Goal: Information Seeking & Learning: Find specific fact

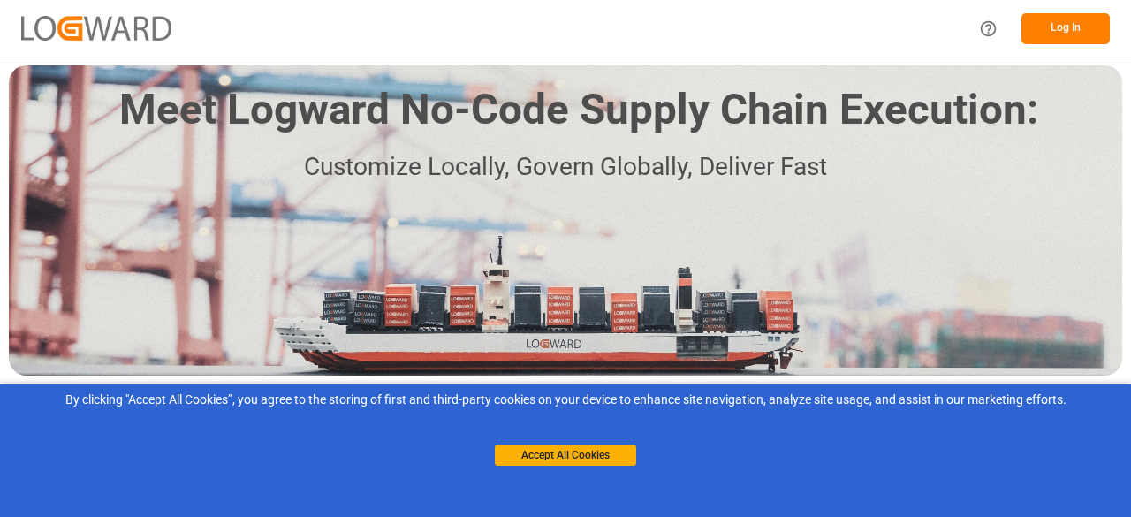
click at [1045, 33] on button "Log In" at bounding box center [1065, 28] width 88 height 31
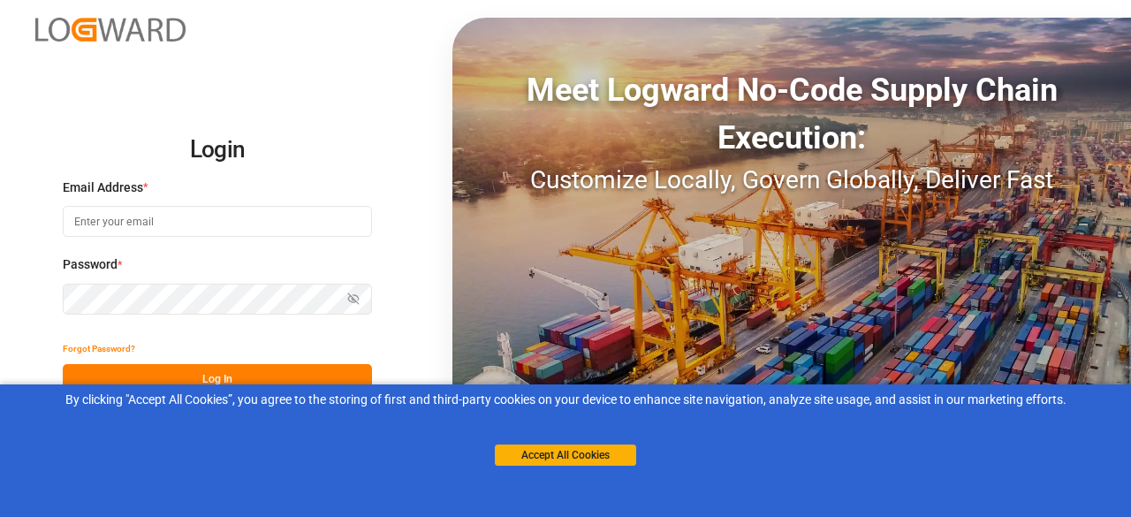
click at [236, 217] on input at bounding box center [217, 221] width 309 height 31
click at [0, 516] on com-1password-button at bounding box center [0, 517] width 0 height 0
type input "[PERSON_NAME][EMAIL_ADDRESS][DOMAIN_NAME]"
click at [193, 372] on button "Log In" at bounding box center [217, 379] width 309 height 31
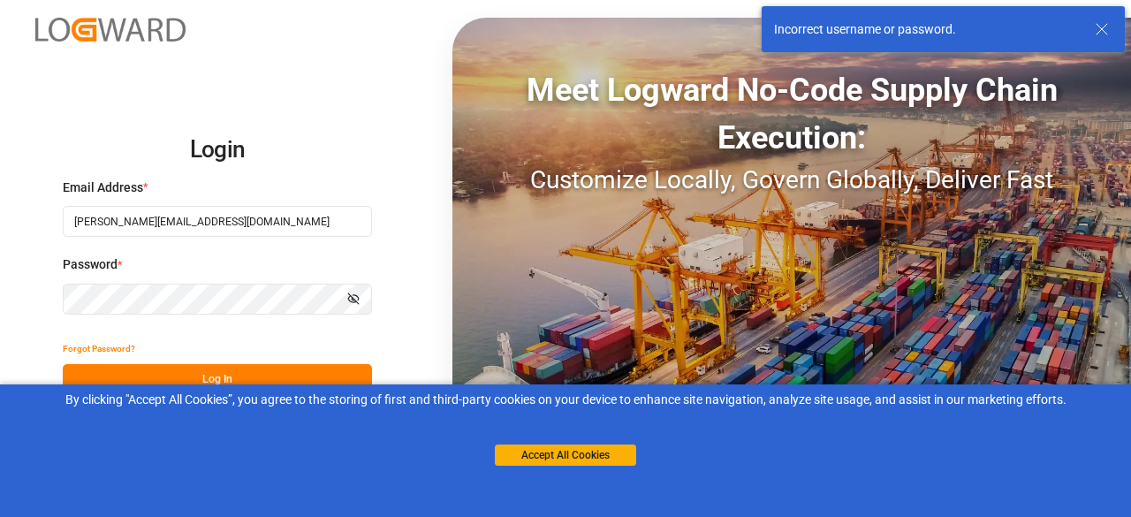
click at [272, 218] on input "[PERSON_NAME][EMAIL_ADDRESS][DOMAIN_NAME]" at bounding box center [217, 221] width 309 height 31
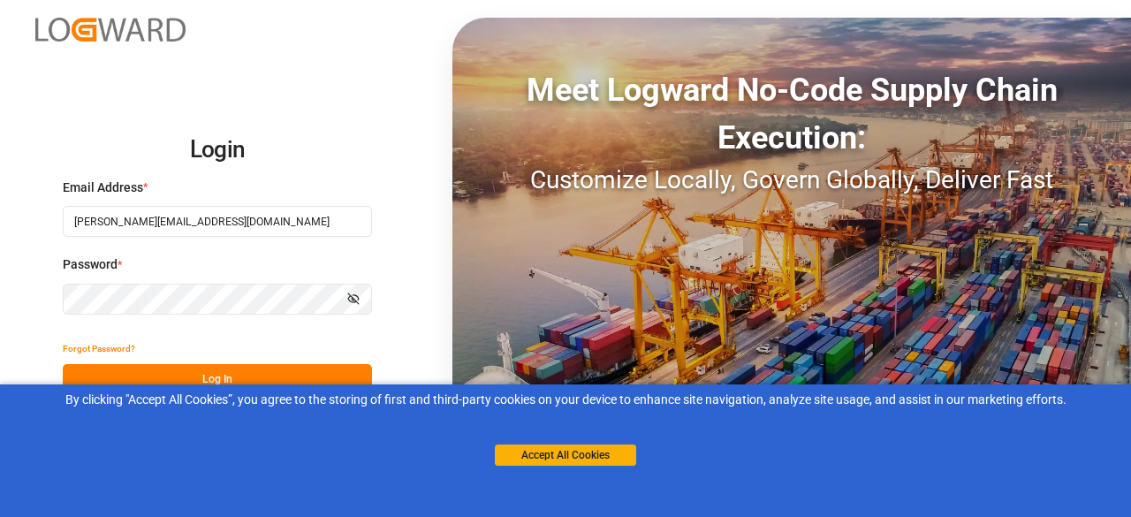
click at [0, 516] on com-1password-button at bounding box center [0, 517] width 0 height 0
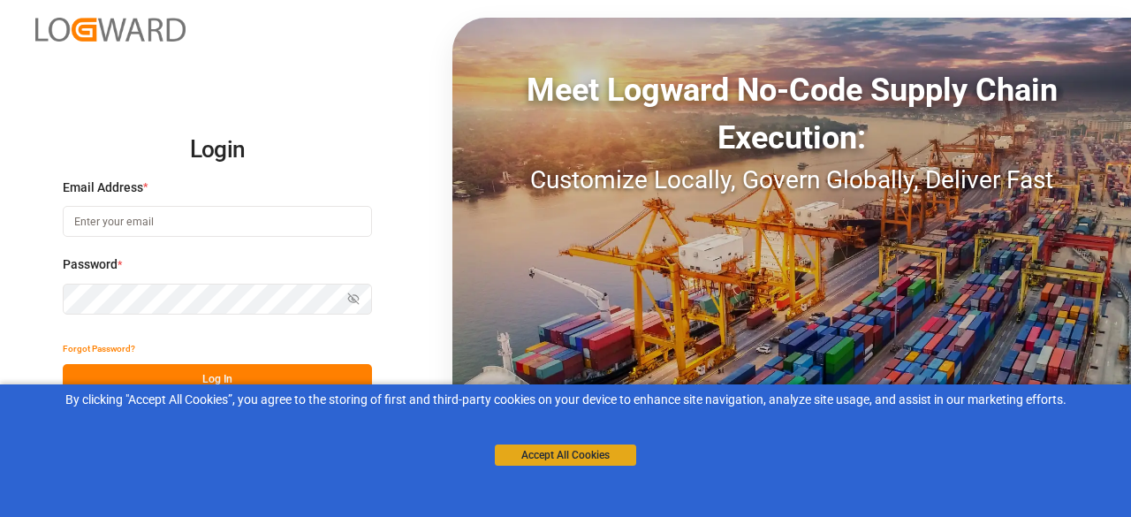
click at [597, 444] on button "Accept All Cookies" at bounding box center [565, 454] width 141 height 21
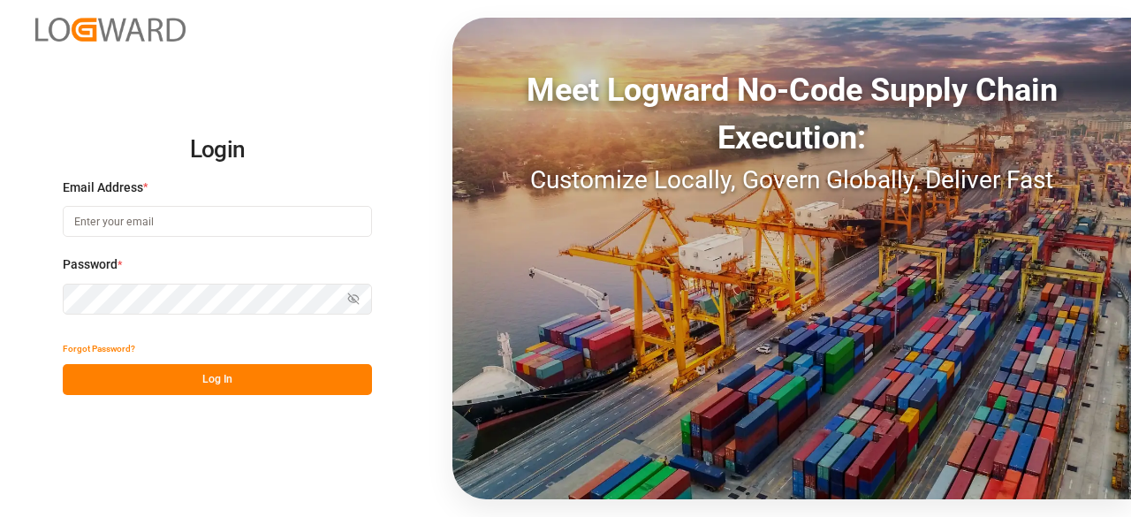
click at [200, 216] on input at bounding box center [217, 221] width 309 height 31
type input "[PERSON_NAME][EMAIL_ADDRESS][DOMAIN_NAME]"
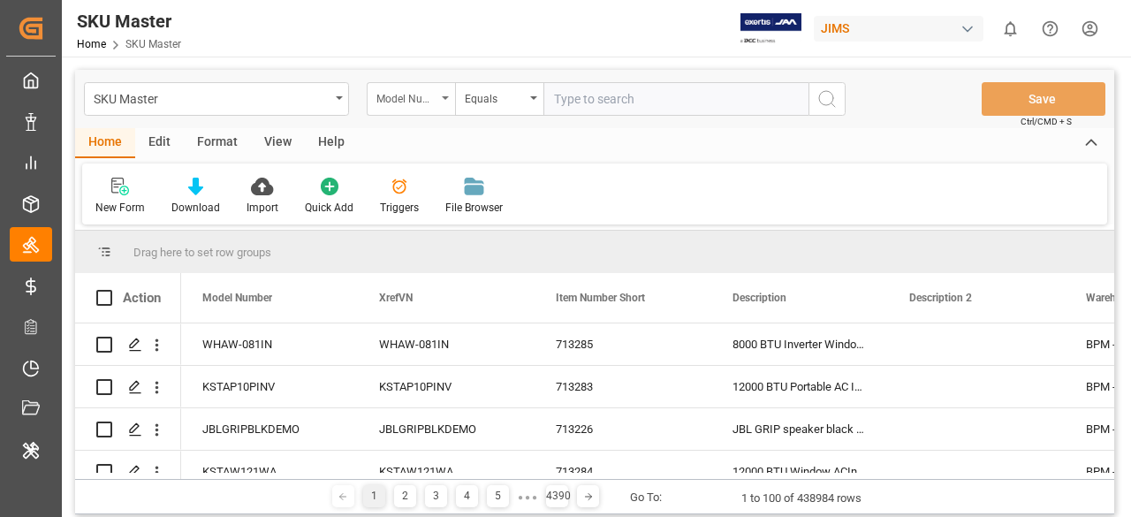
click at [447, 98] on icon "open menu" at bounding box center [445, 98] width 7 height 4
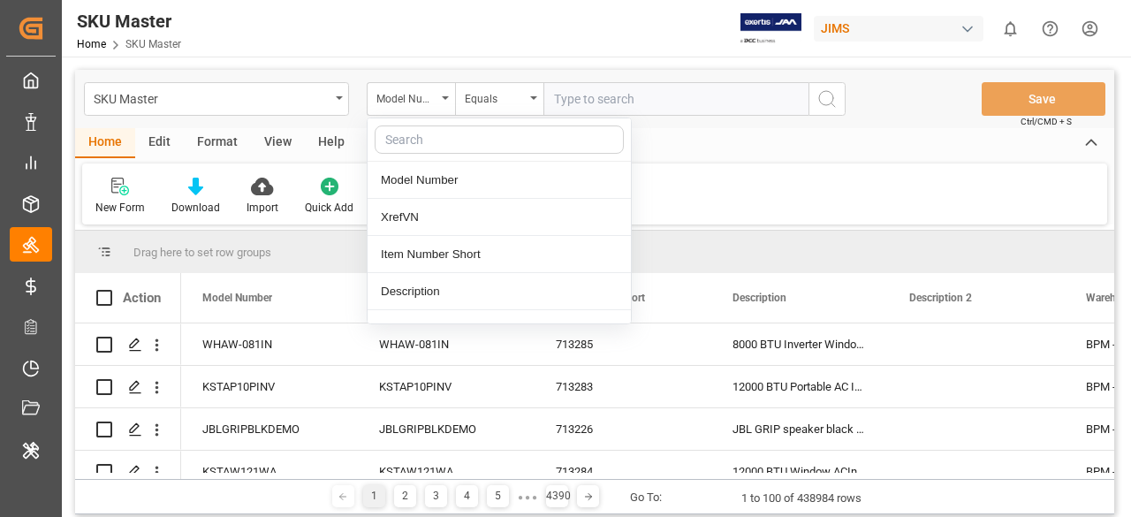
click at [678, 152] on div "Home Edit Format View Help" at bounding box center [594, 143] width 1039 height 30
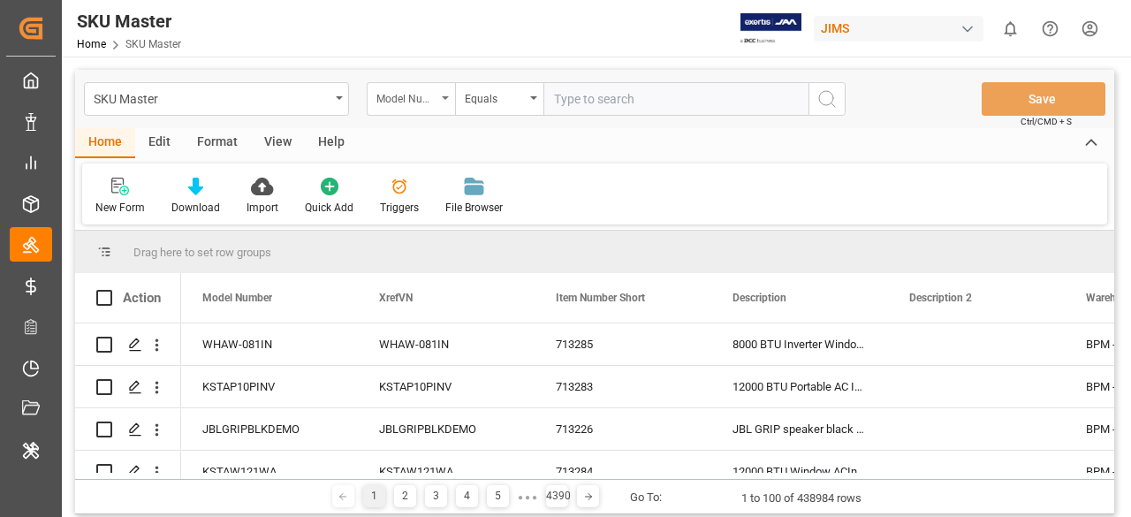
click at [406, 102] on div "Model Number" at bounding box center [406, 97] width 60 height 20
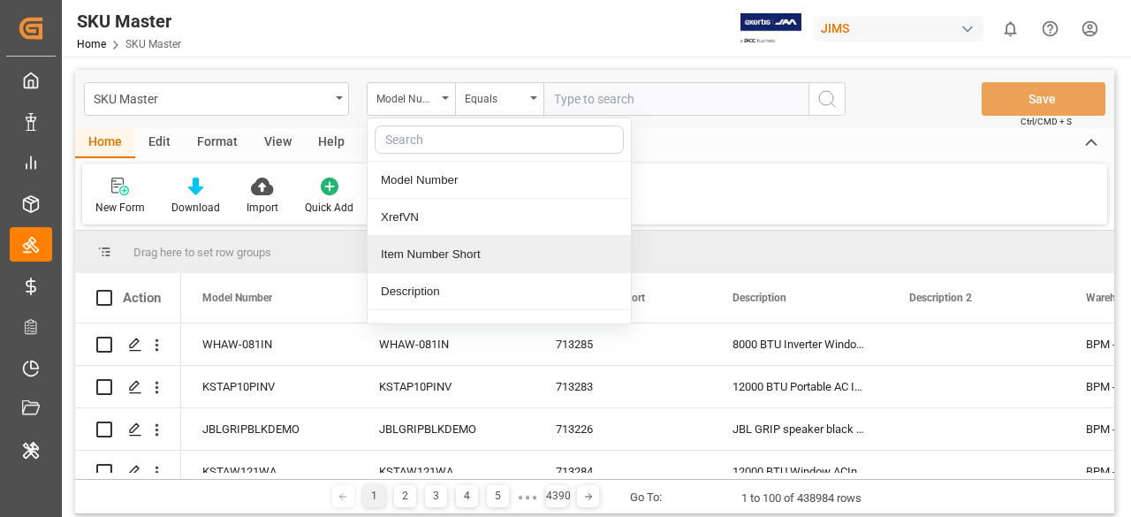
click at [739, 154] on div "Home Edit Format View Help" at bounding box center [594, 143] width 1039 height 30
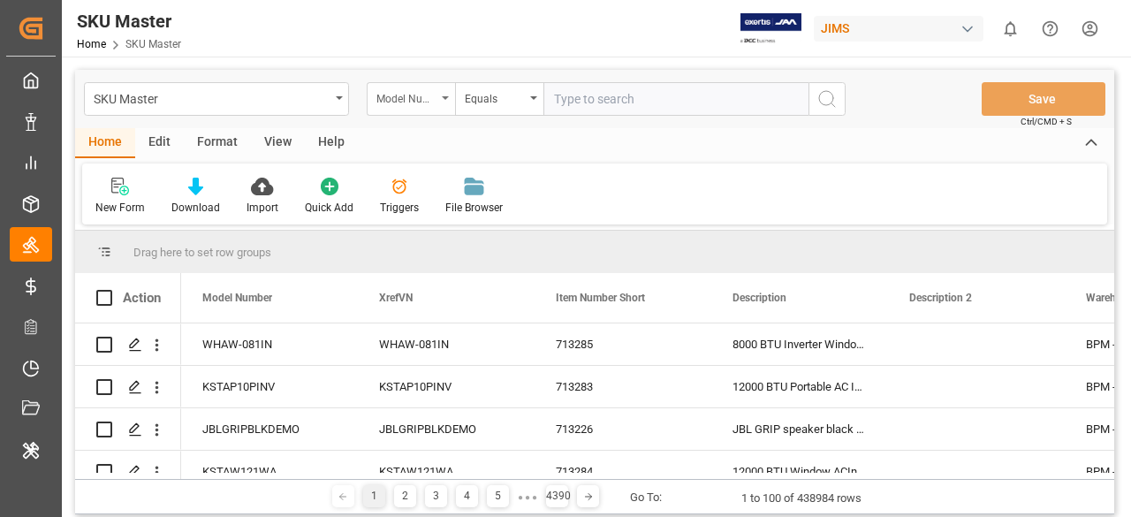
click at [443, 100] on div "Model Number" at bounding box center [411, 99] width 88 height 34
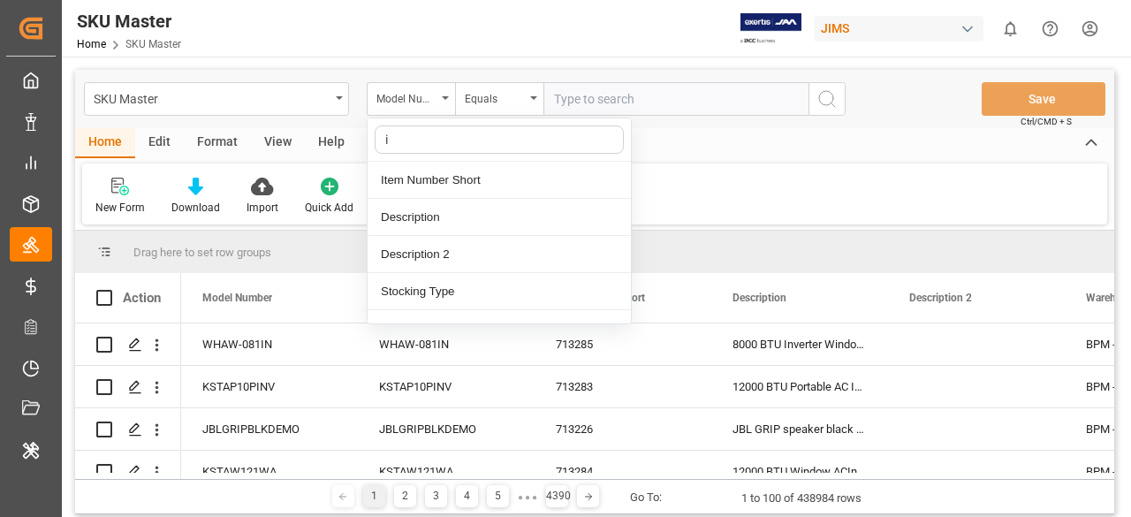
type input "it"
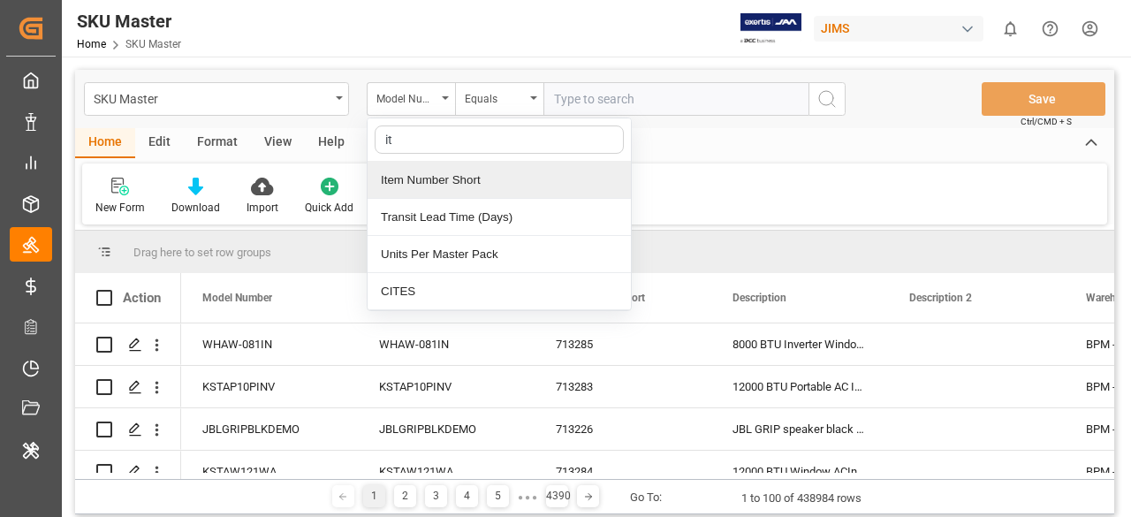
click at [443, 179] on div "Item Number Short" at bounding box center [498, 180] width 263 height 37
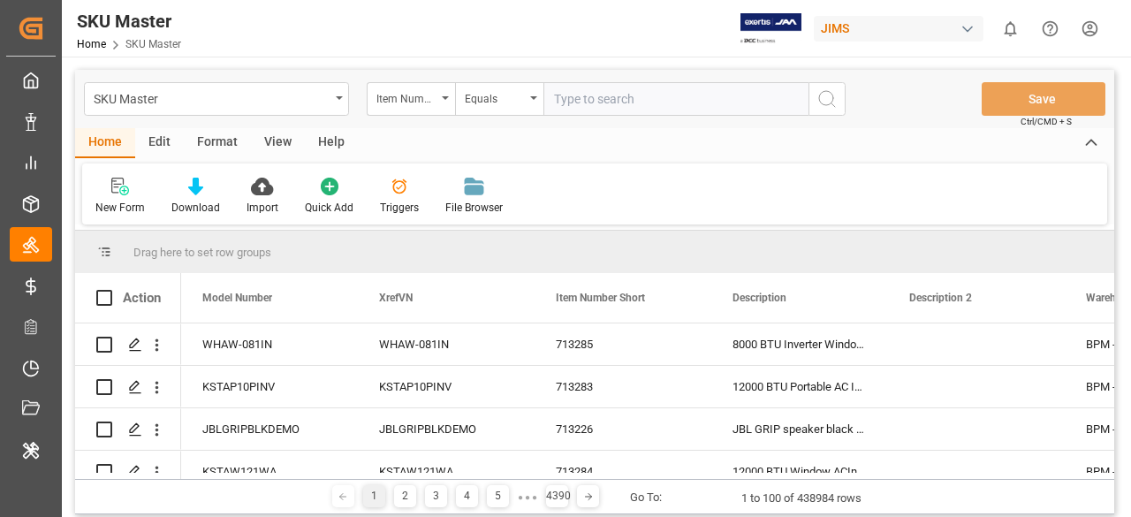
click at [595, 93] on input "text" at bounding box center [675, 99] width 265 height 34
type input "#10"
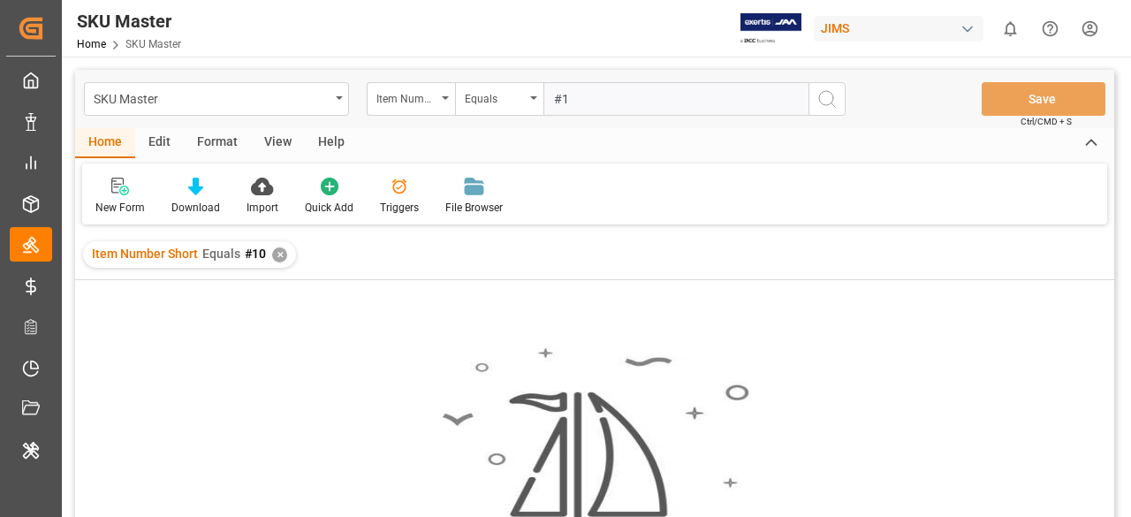
type input "#11"
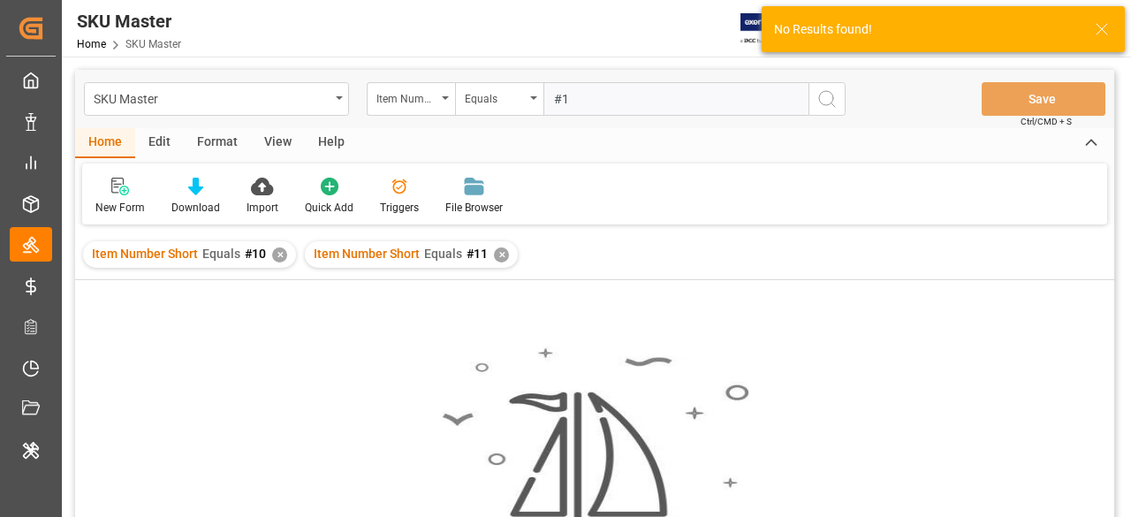
type input "#12"
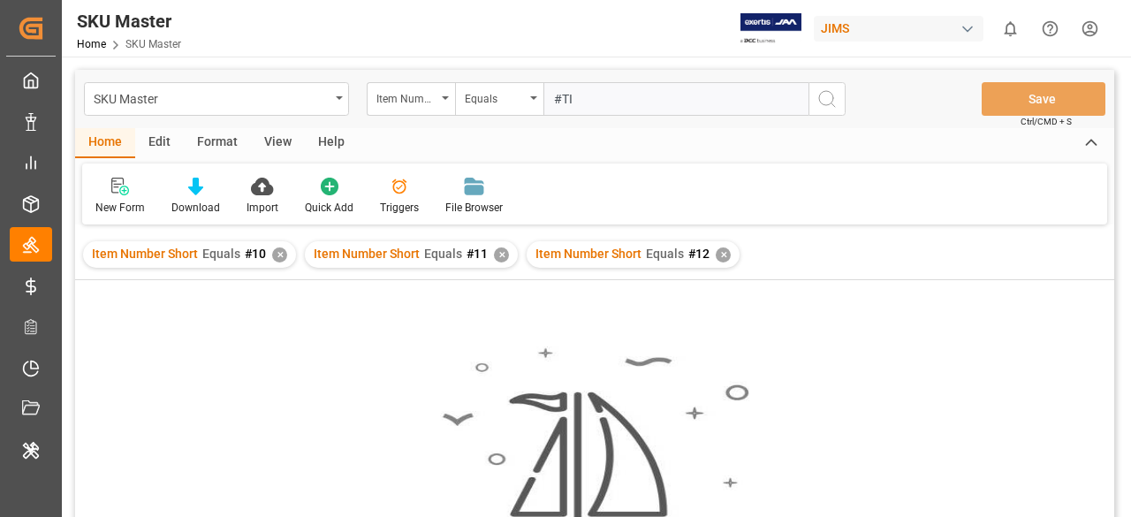
type input "#TIW"
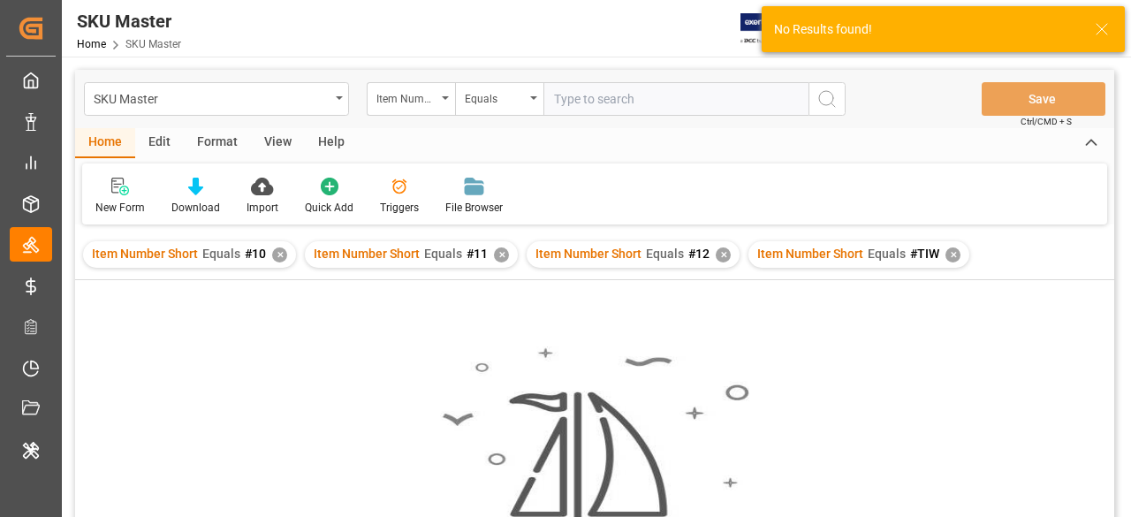
click at [950, 259] on div "✕" at bounding box center [952, 254] width 15 height 15
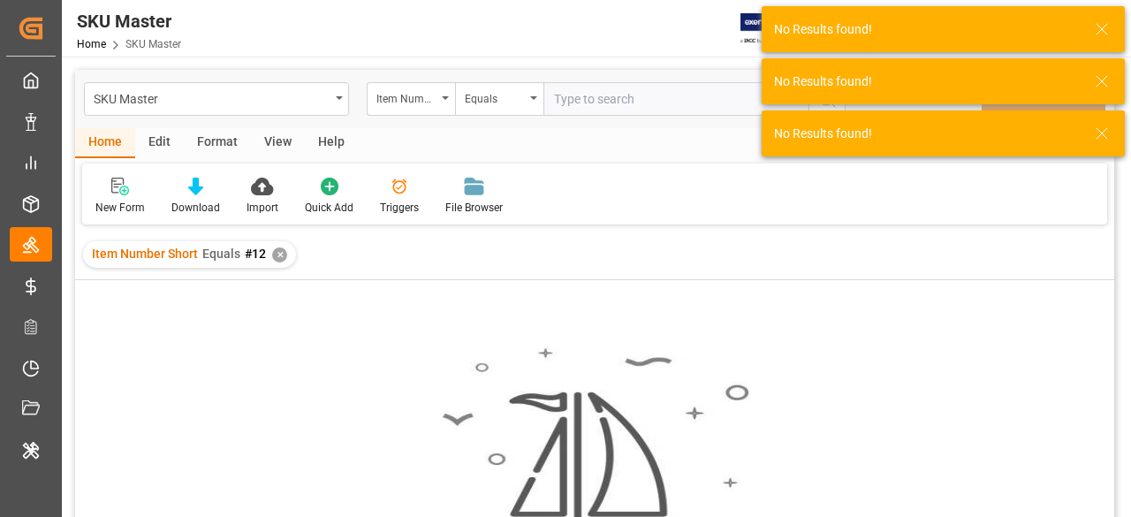
click at [278, 254] on div "✕" at bounding box center [279, 254] width 15 height 15
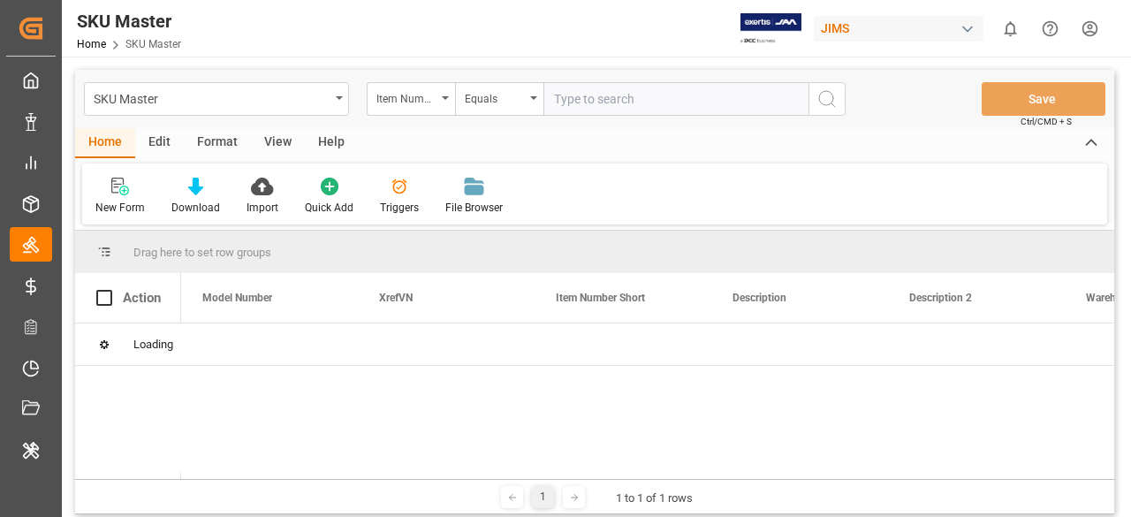
click at [578, 104] on input "text" at bounding box center [675, 99] width 265 height 34
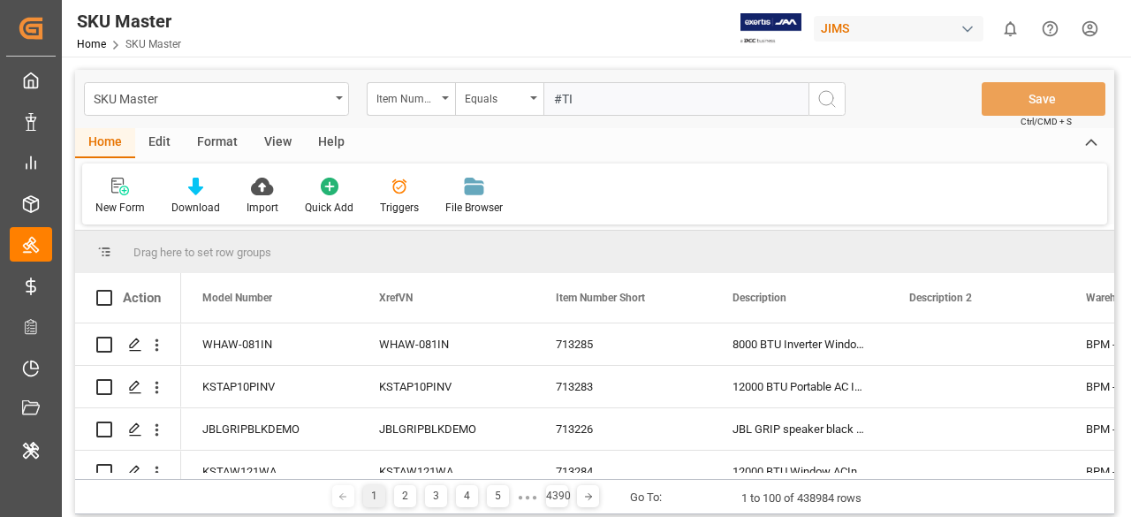
type input "#TIW"
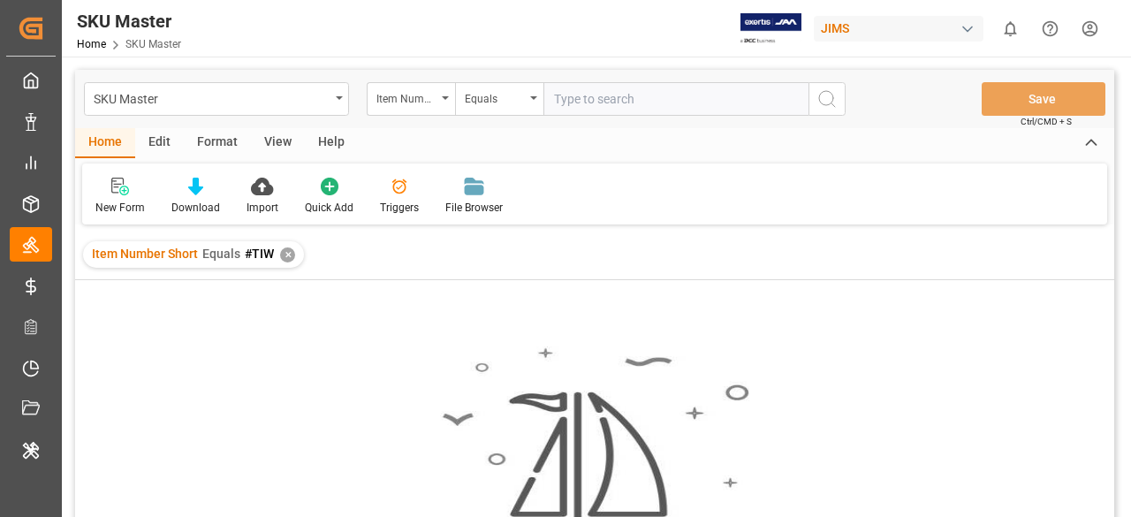
click at [286, 255] on div "✕" at bounding box center [287, 254] width 15 height 15
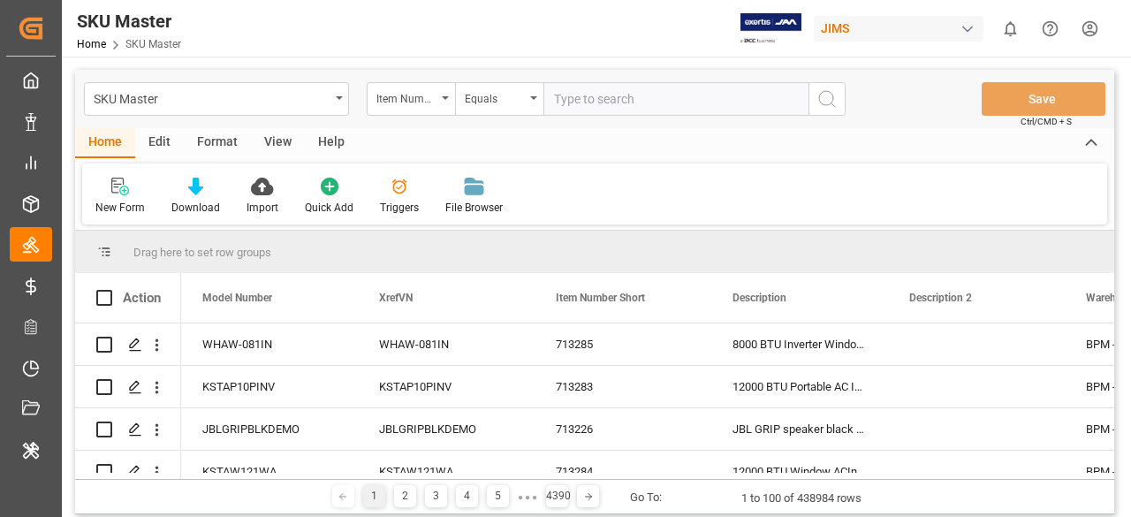
click at [576, 94] on input "text" at bounding box center [675, 99] width 265 height 34
type input "38749"
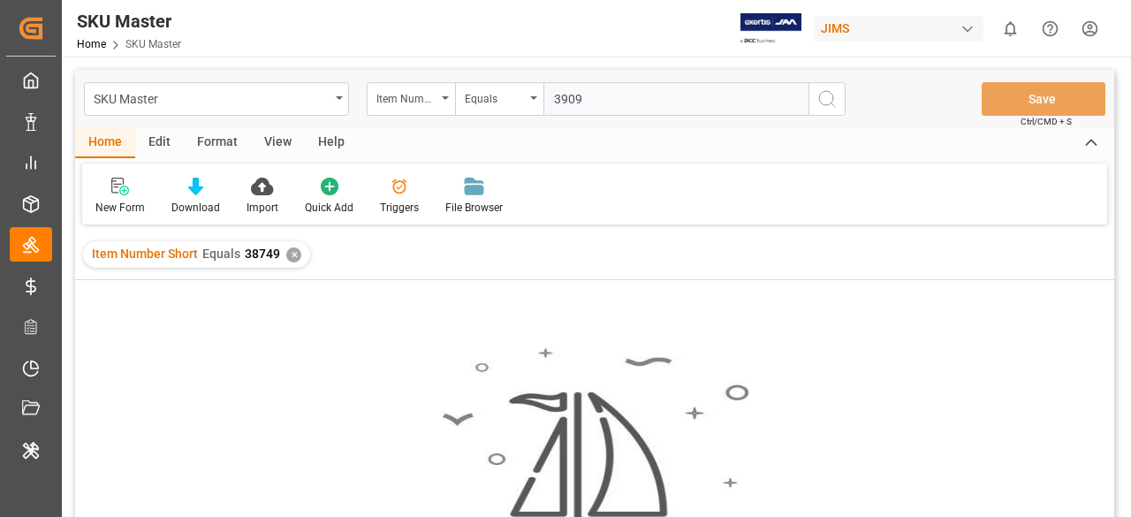
type input "39097"
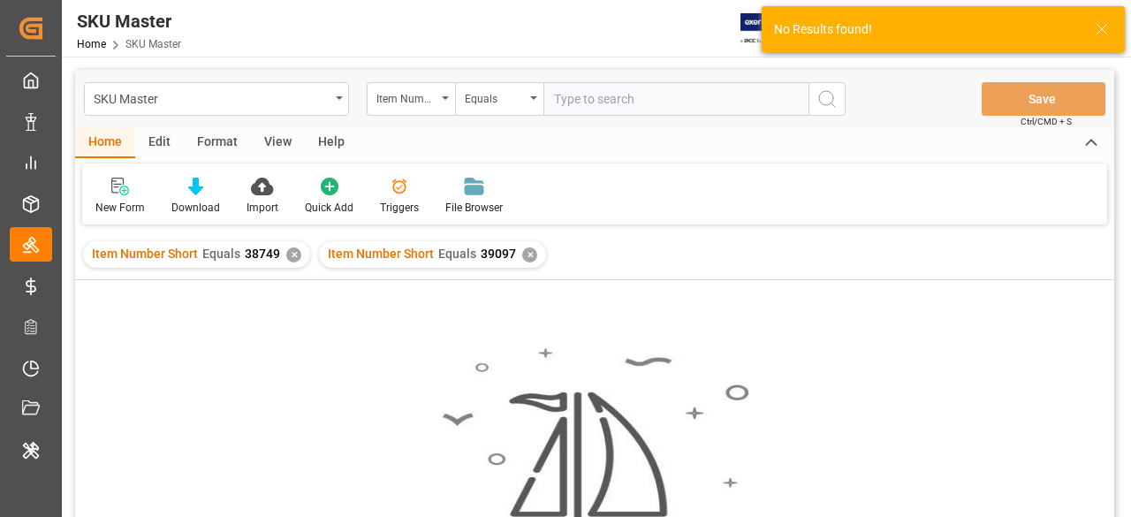
click at [291, 254] on div "✕" at bounding box center [293, 254] width 15 height 15
